Goal: Information Seeking & Learning: Learn about a topic

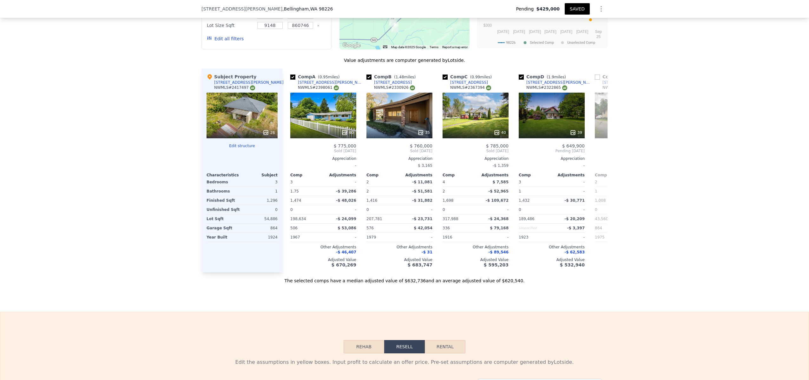
scroll to position [614, 0]
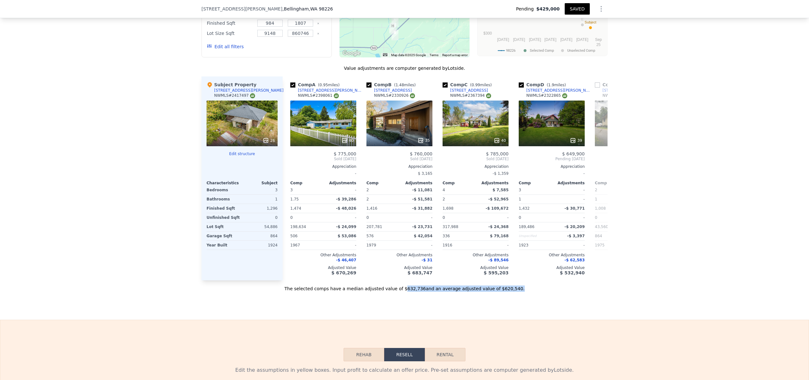
drag, startPoint x: 514, startPoint y: 295, endPoint x: 404, endPoint y: 294, distance: 110.1
click at [404, 292] on div "The selected comps have a median adjusted value of $632,736 and an average adju…" at bounding box center [405, 286] width 406 height 11
click at [404, 303] on div "Sale Comps Rental Comps We found 9 sales that match your search Listings provid…" at bounding box center [404, 103] width 809 height 433
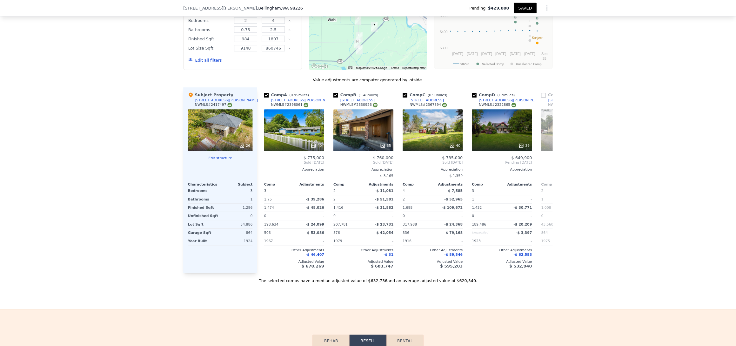
scroll to position [617, 0]
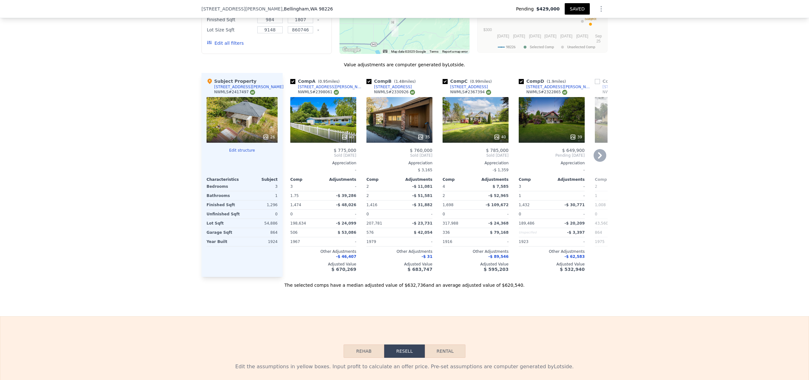
click at [324, 122] on div "40" at bounding box center [323, 120] width 66 height 46
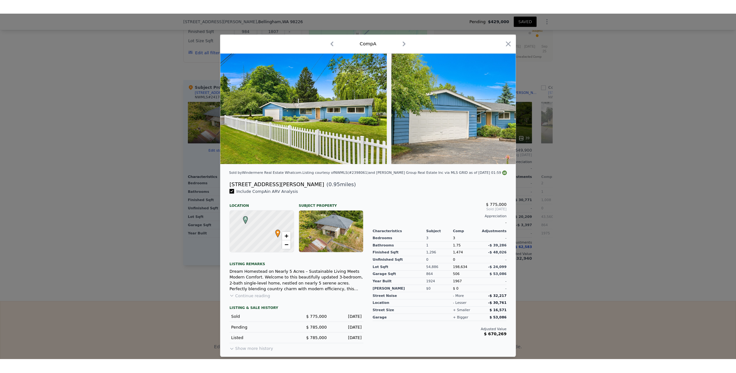
scroll to position [0, 3]
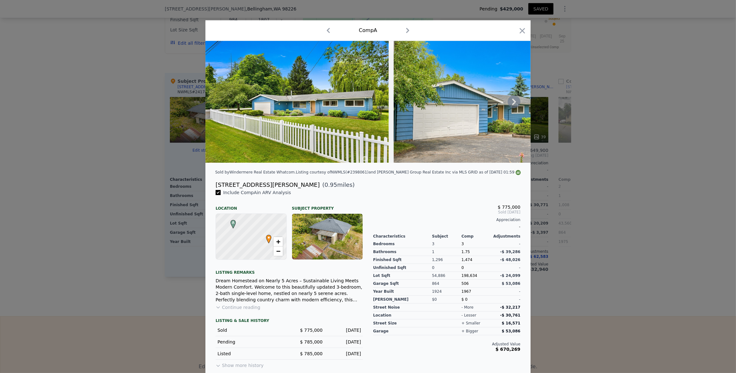
click at [508, 103] on icon at bounding box center [513, 102] width 13 height 13
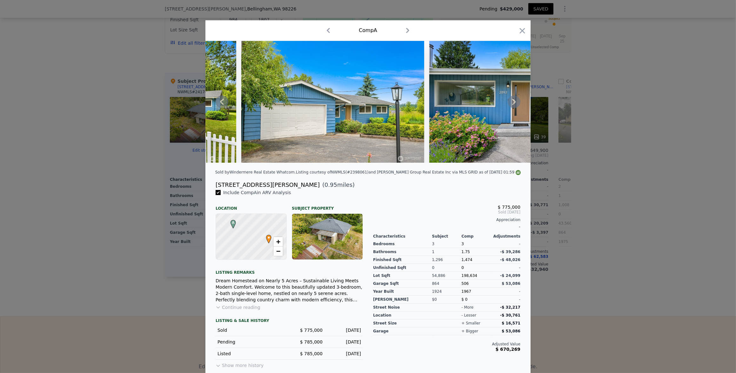
click at [510, 103] on icon at bounding box center [513, 102] width 13 height 13
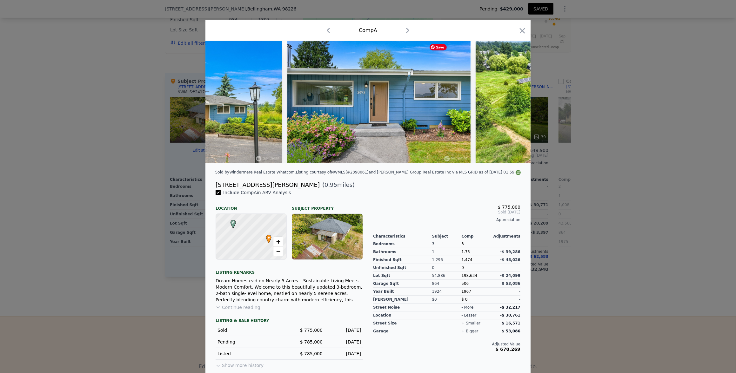
scroll to position [0, 305]
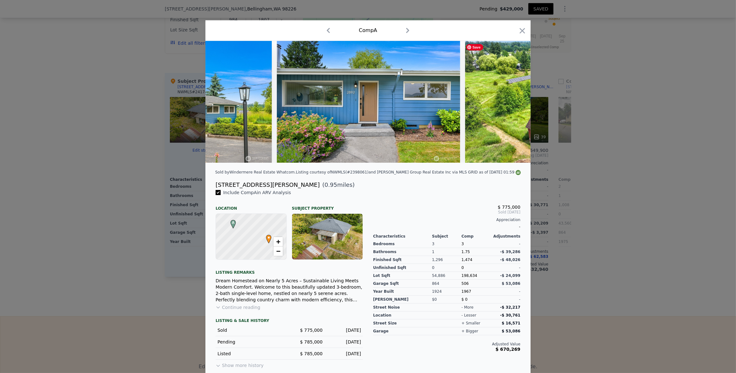
click at [510, 103] on img at bounding box center [573, 102] width 216 height 122
click at [512, 104] on icon at bounding box center [514, 102] width 4 height 6
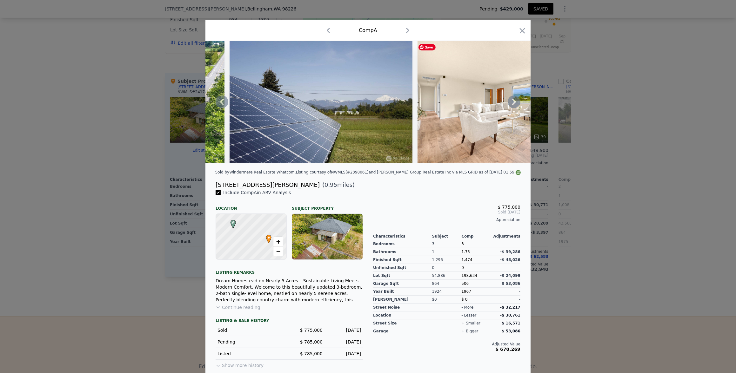
click at [512, 104] on icon at bounding box center [514, 102] width 4 height 6
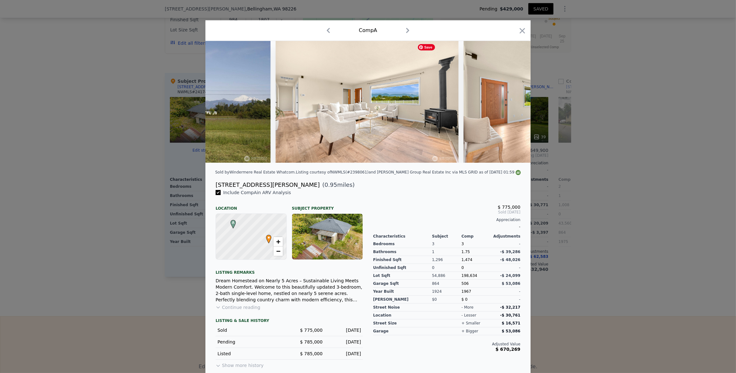
scroll to position [0, 914]
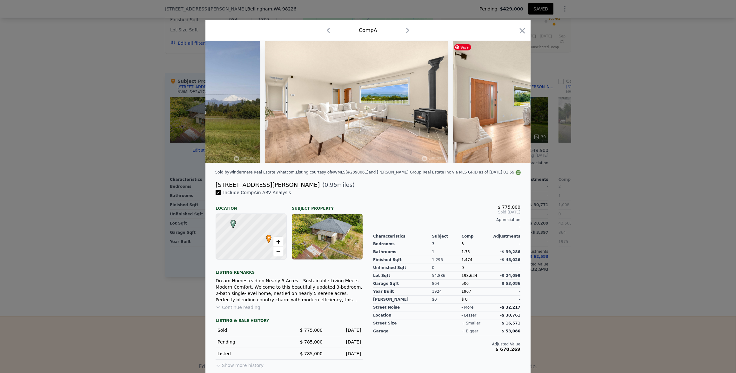
click at [512, 104] on div at bounding box center [367, 102] width 325 height 122
click at [512, 104] on icon at bounding box center [514, 102] width 4 height 6
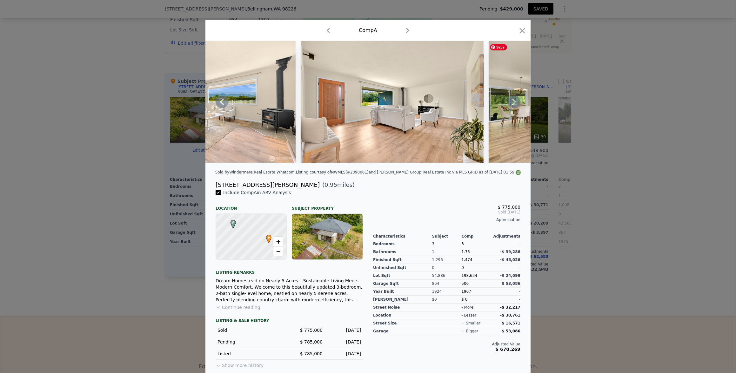
click at [512, 104] on icon at bounding box center [514, 102] width 4 height 6
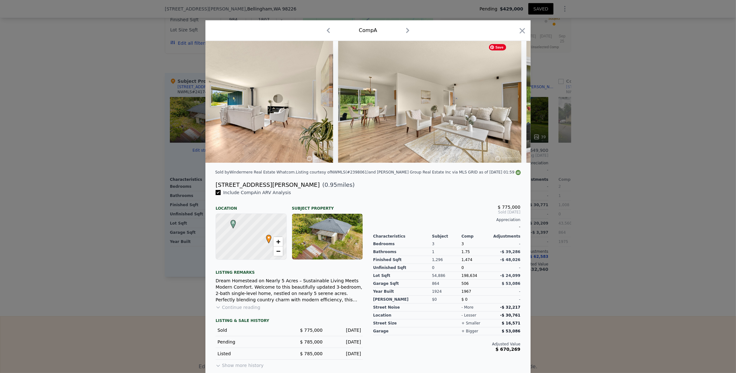
scroll to position [0, 1219]
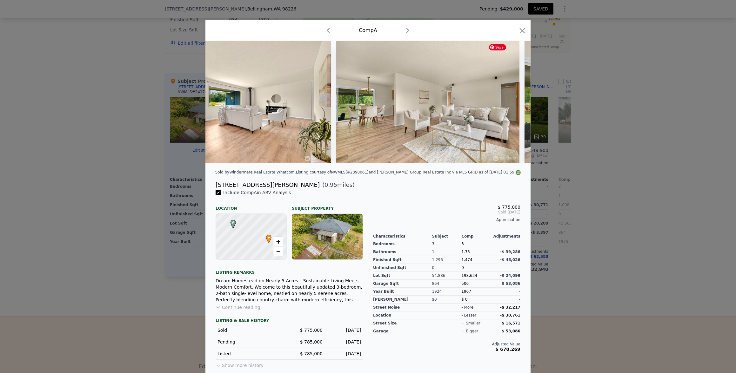
click at [512, 104] on div at bounding box center [367, 102] width 325 height 122
click at [512, 104] on icon at bounding box center [514, 102] width 4 height 6
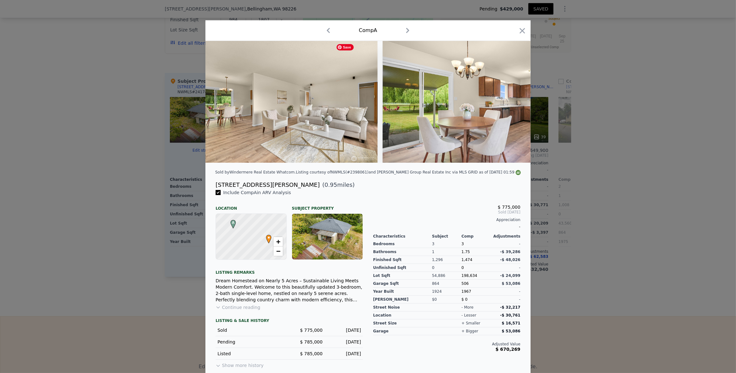
scroll to position [0, 1371]
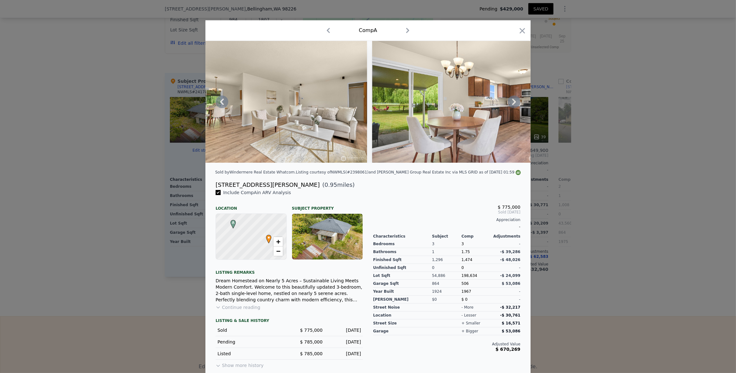
click at [512, 104] on icon at bounding box center [514, 102] width 4 height 6
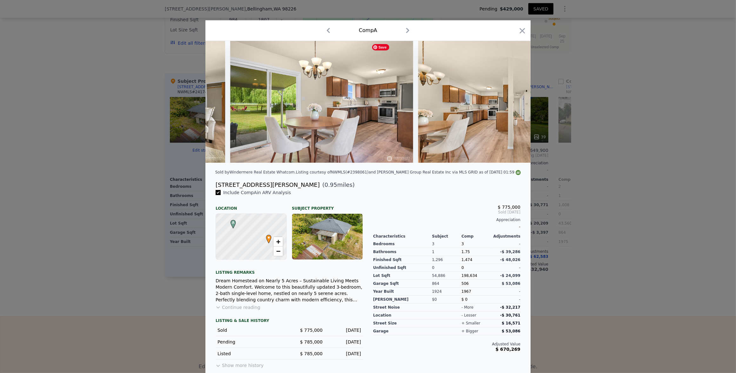
scroll to position [0, 1523]
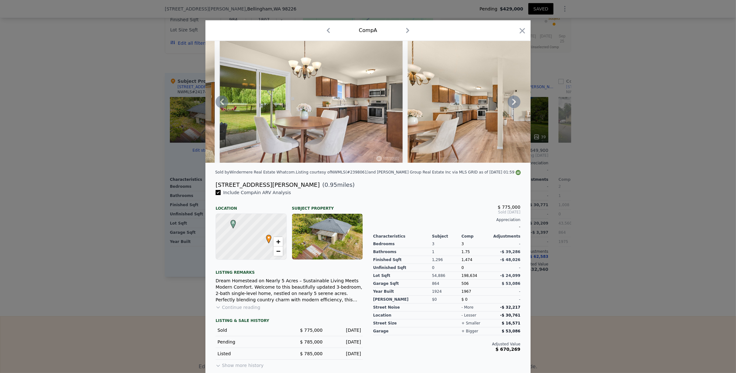
click at [512, 104] on icon at bounding box center [514, 102] width 4 height 6
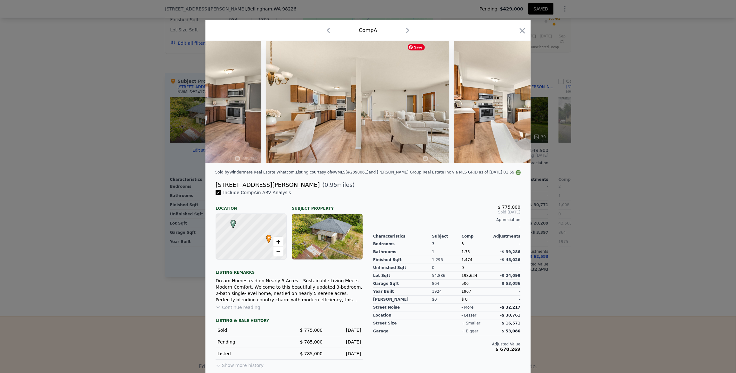
scroll to position [0, 1676]
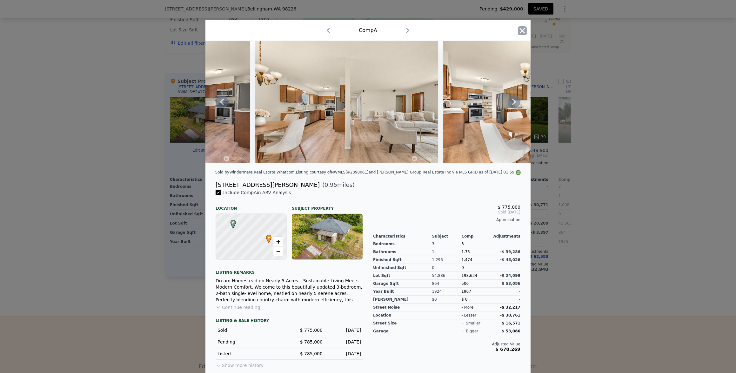
click at [520, 29] on icon "button" at bounding box center [522, 30] width 9 height 9
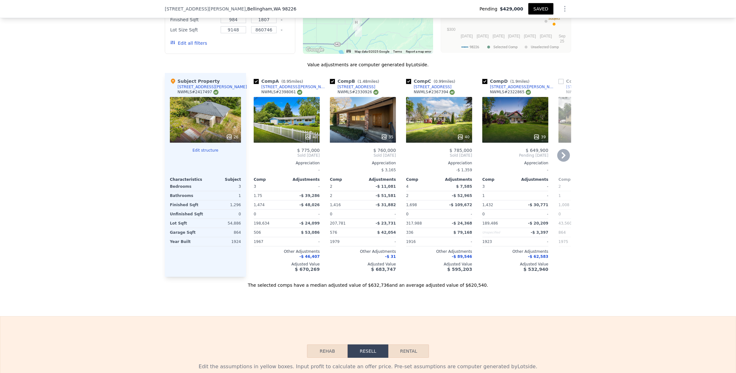
click at [272, 122] on div "40" at bounding box center [287, 120] width 66 height 46
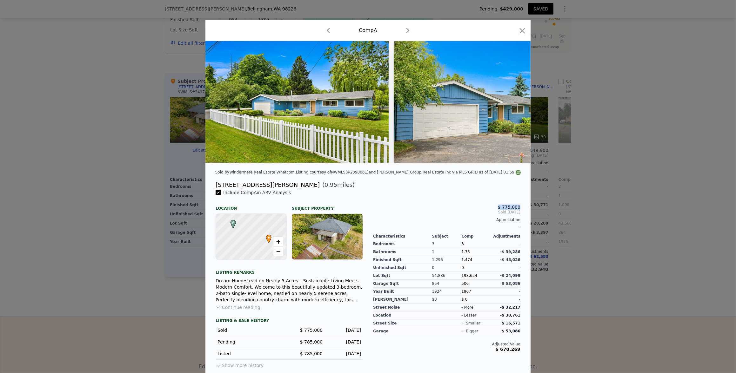
drag, startPoint x: 518, startPoint y: 212, endPoint x: 490, endPoint y: 210, distance: 28.3
click at [490, 210] on div "$ 775,000 Sold Jul 2025 Appreciation - Characteristics Subject Comp Adjustments…" at bounding box center [446, 279] width 157 height 180
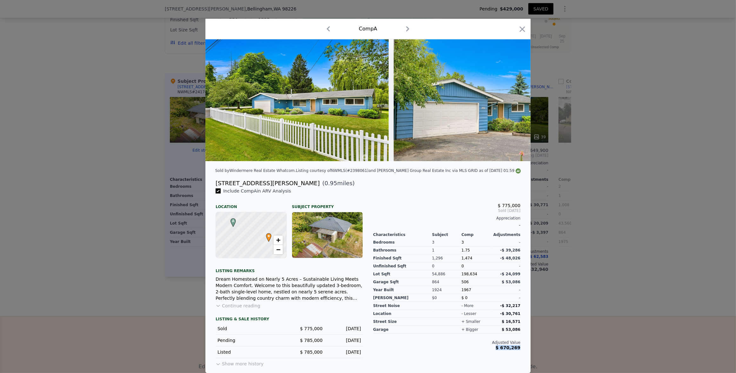
drag, startPoint x: 518, startPoint y: 348, endPoint x: 494, endPoint y: 347, distance: 23.8
click at [494, 347] on div "$ 775,000 Sold Jul 2025 Appreciation - Characteristics Subject Comp Adjustments…" at bounding box center [446, 278] width 157 height 180
click at [513, 98] on icon at bounding box center [514, 100] width 4 height 6
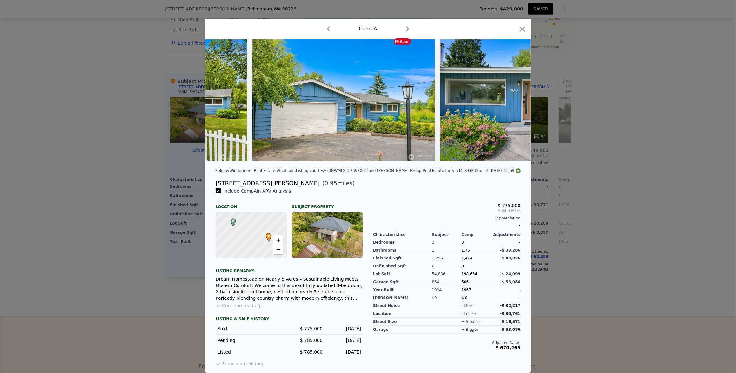
scroll to position [0, 152]
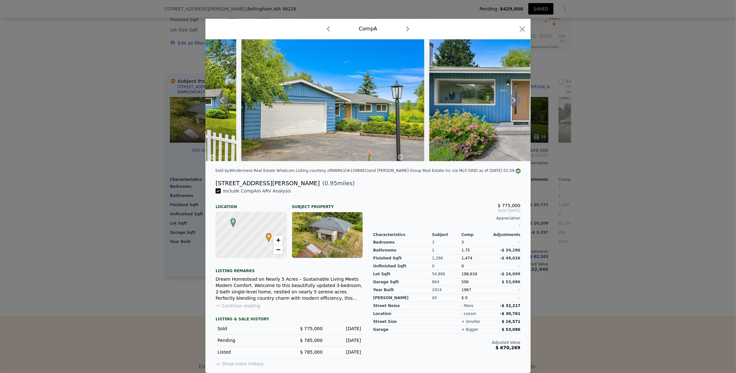
click at [513, 98] on icon at bounding box center [514, 100] width 4 height 6
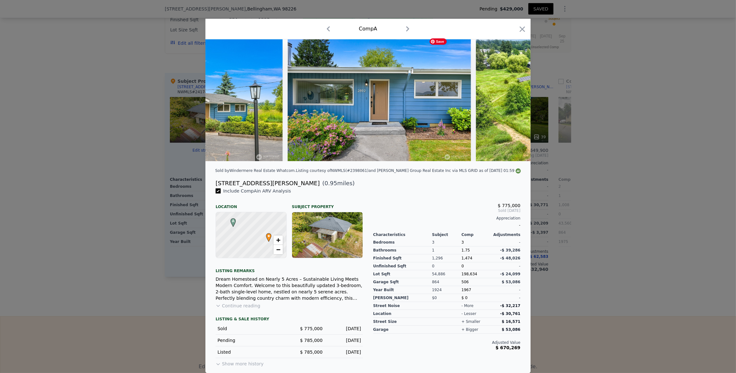
scroll to position [0, 305]
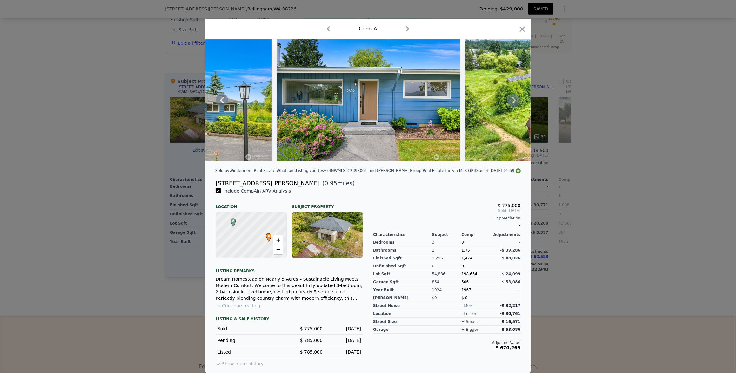
click at [508, 97] on icon at bounding box center [513, 100] width 13 height 13
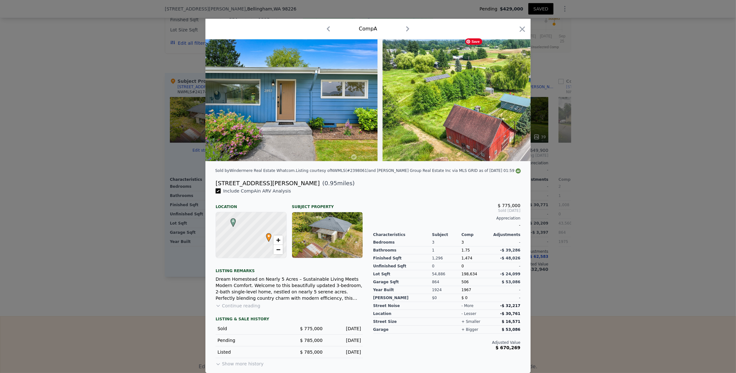
scroll to position [0, 457]
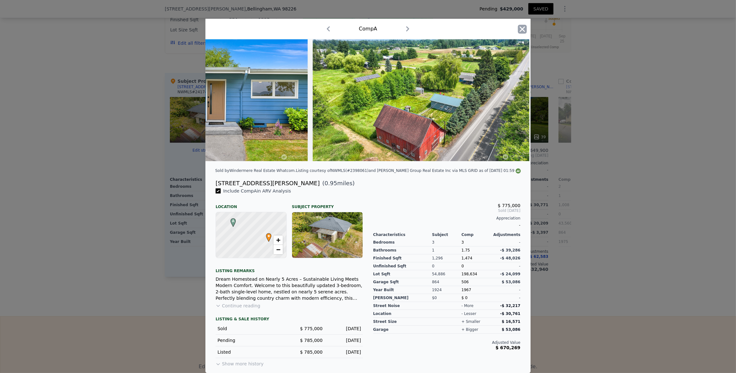
click at [520, 26] on icon "button" at bounding box center [522, 29] width 9 height 9
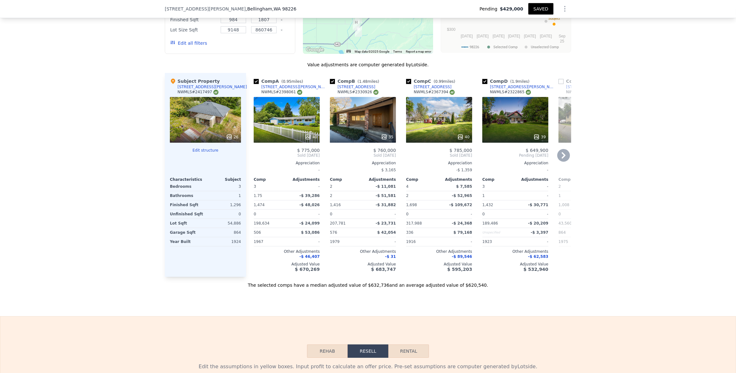
click at [367, 116] on div "35" at bounding box center [363, 120] width 66 height 46
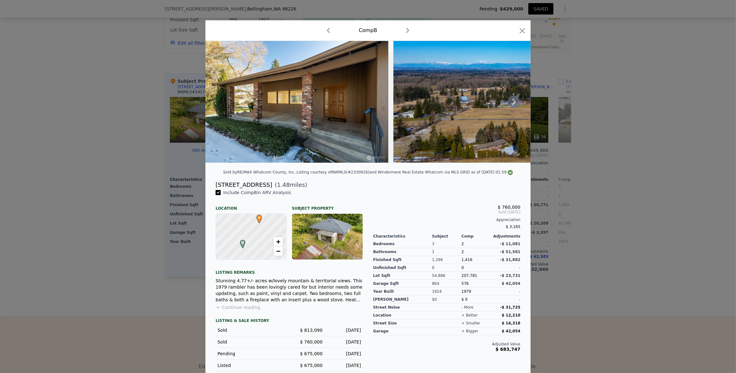
click at [508, 103] on icon at bounding box center [513, 102] width 13 height 13
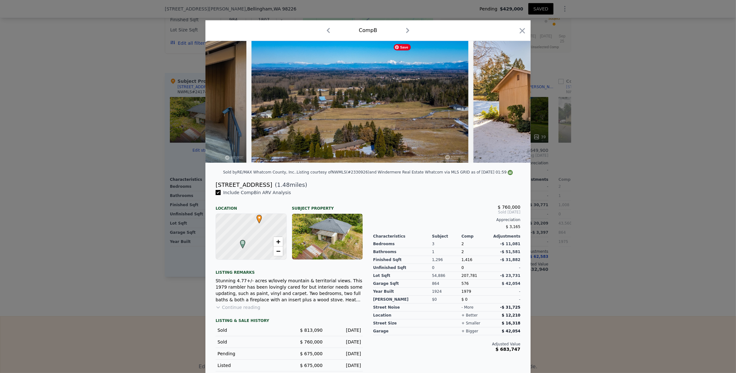
scroll to position [0, 152]
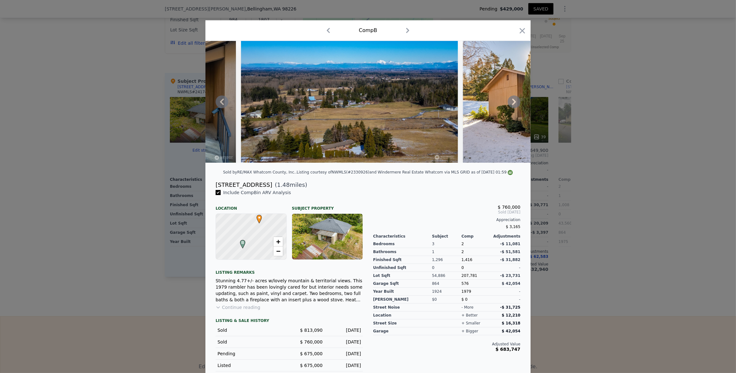
click at [510, 104] on icon at bounding box center [513, 102] width 13 height 13
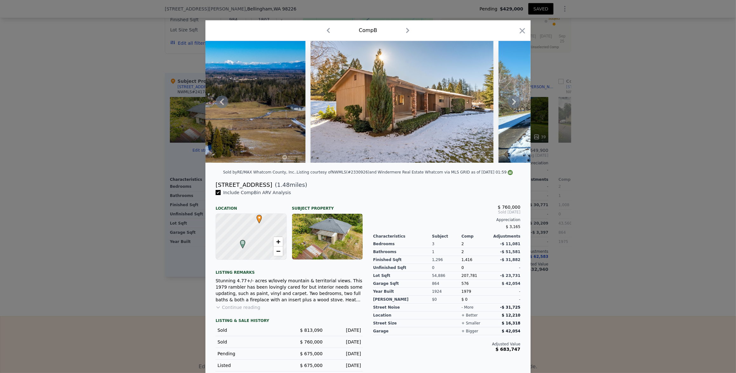
click at [510, 104] on icon at bounding box center [513, 102] width 13 height 13
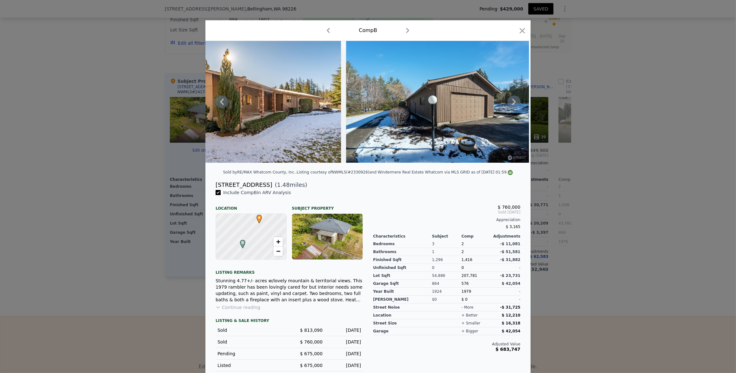
click at [510, 104] on icon at bounding box center [513, 102] width 13 height 13
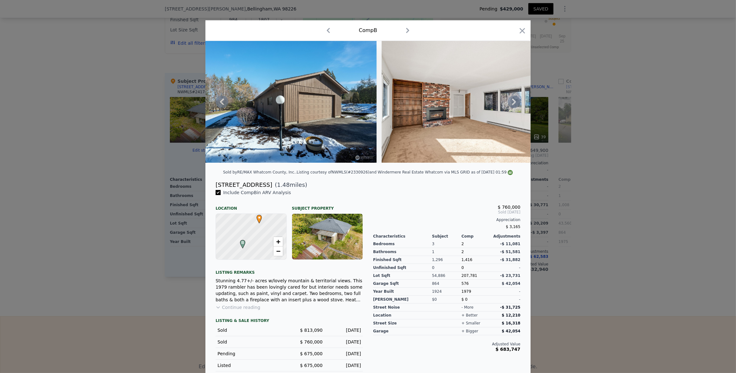
click at [510, 104] on icon at bounding box center [513, 102] width 13 height 13
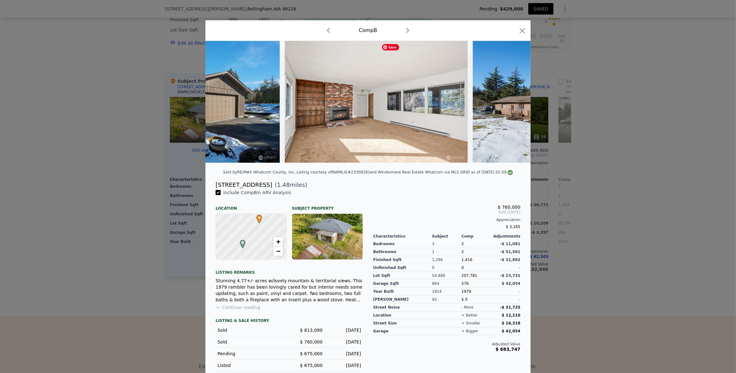
scroll to position [0, 762]
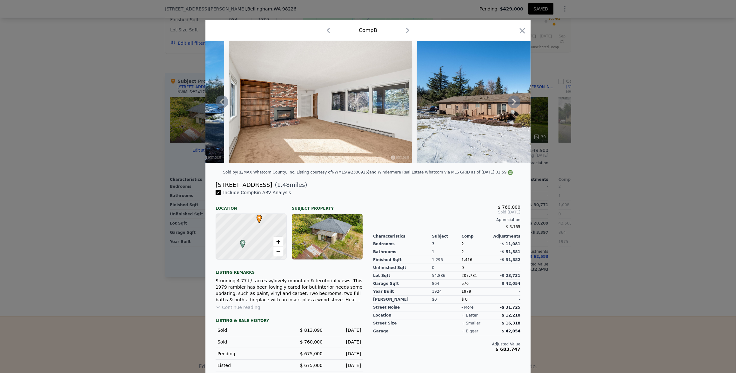
click at [510, 104] on icon at bounding box center [513, 102] width 13 height 13
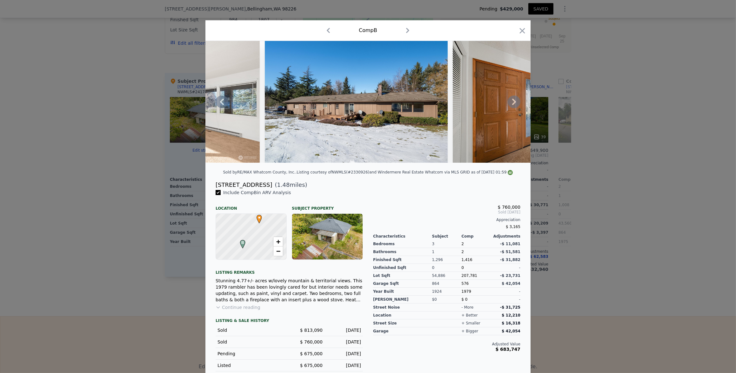
click at [510, 104] on icon at bounding box center [513, 102] width 13 height 13
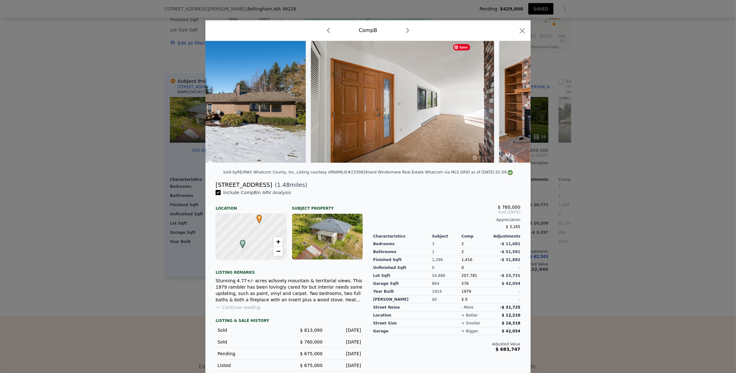
scroll to position [0, 1066]
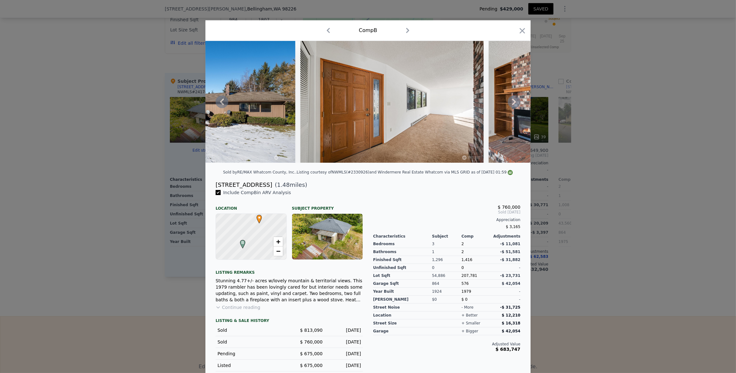
click at [511, 103] on icon at bounding box center [513, 102] width 13 height 13
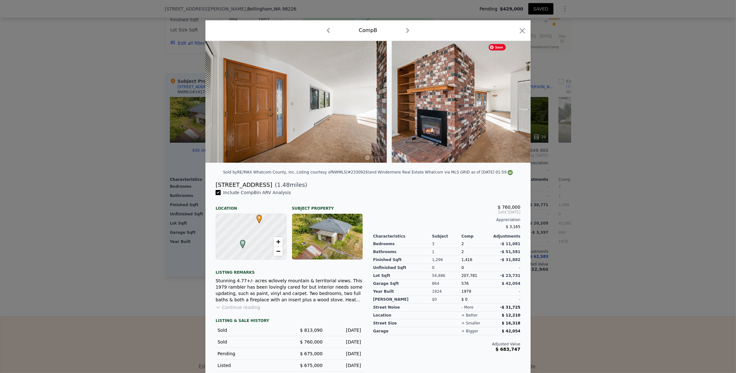
scroll to position [0, 1219]
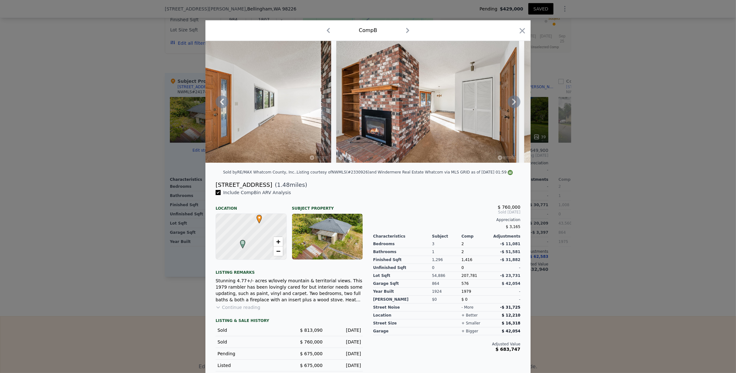
click at [511, 104] on icon at bounding box center [513, 102] width 13 height 13
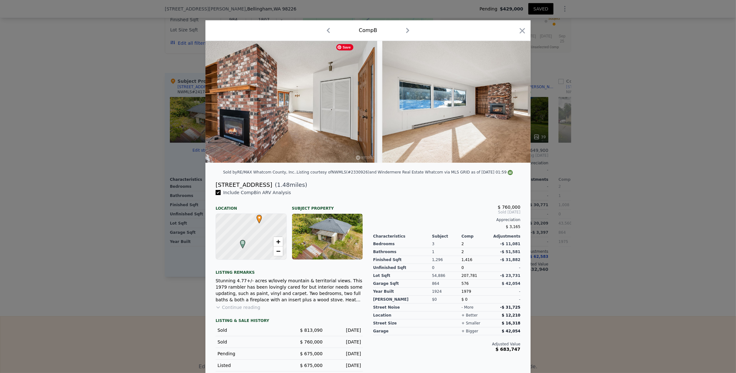
scroll to position [0, 1371]
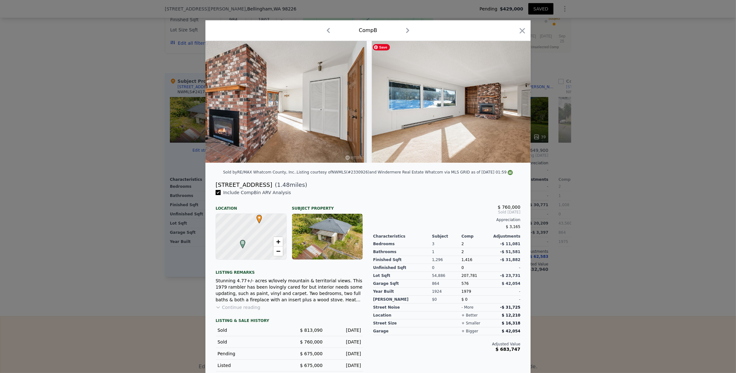
click at [511, 104] on div at bounding box center [367, 102] width 325 height 122
click at [521, 32] on icon "button" at bounding box center [521, 30] width 5 height 5
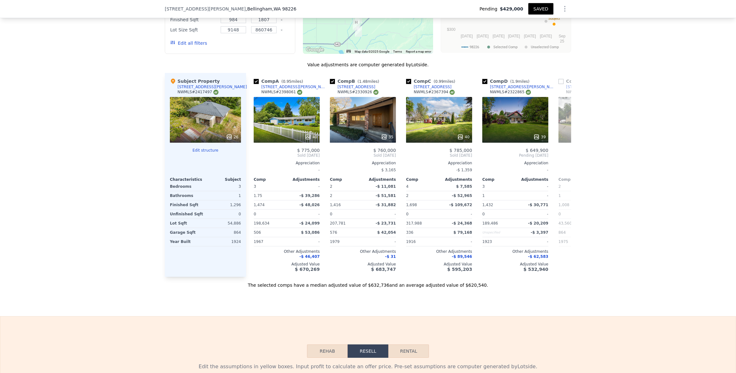
click at [43, 189] on div "We found 9 sales that match your search Listings provided by NWMLS Filters Map …" at bounding box center [368, 106] width 736 height 364
click at [75, 190] on div "We found 9 sales that match your search Listings provided by NWMLS Filters Map …" at bounding box center [368, 106] width 736 height 364
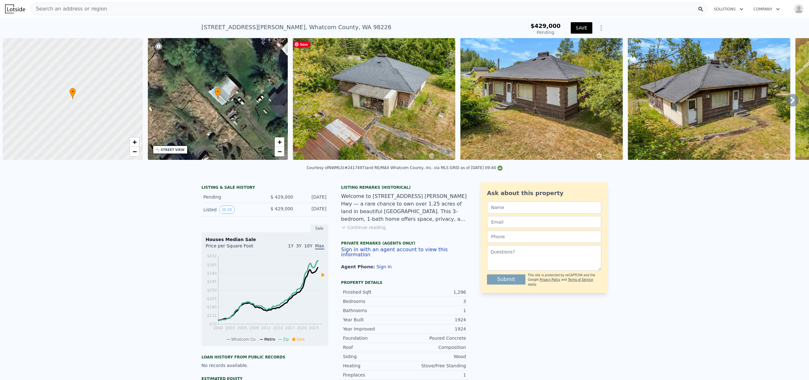
click at [17, 11] on img at bounding box center [15, 8] width 20 height 9
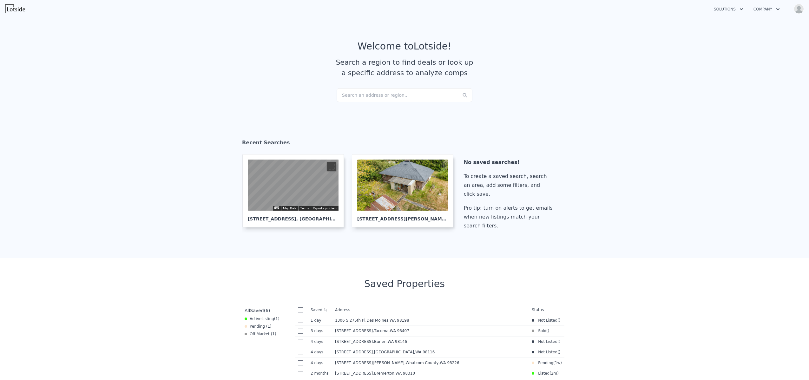
click at [375, 96] on div "Search an address or region..." at bounding box center [405, 95] width 136 height 14
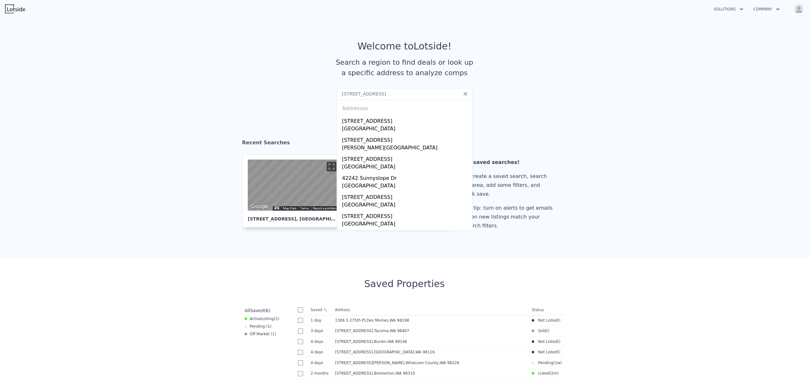
click at [345, 95] on input "[STREET_ADDRESS]" at bounding box center [405, 93] width 136 height 11
click at [373, 94] on input "[STREET_ADDRESS]" at bounding box center [405, 93] width 136 height 11
click at [406, 96] on input "[STREET_ADDRESS]" at bounding box center [405, 93] width 136 height 11
click at [405, 95] on input "[STREET_ADDRESS]" at bounding box center [405, 93] width 136 height 11
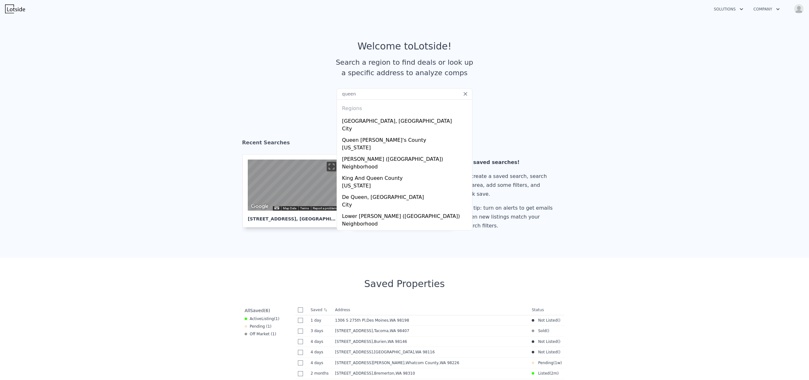
type input "queens"
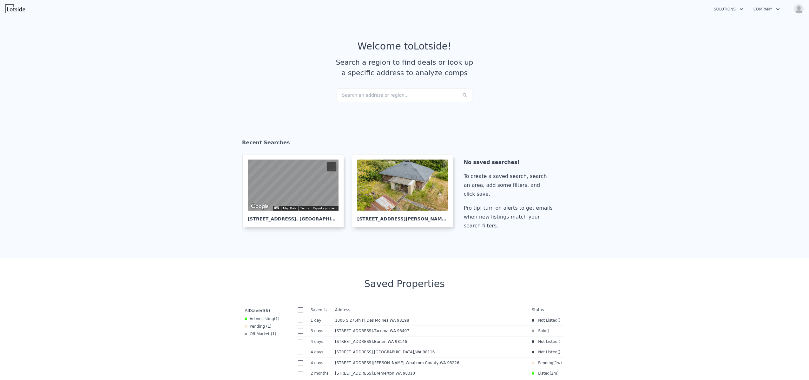
click at [370, 98] on div "Search an address or region..." at bounding box center [405, 95] width 136 height 14
